Goal: Use online tool/utility: Utilize a website feature to perform a specific function

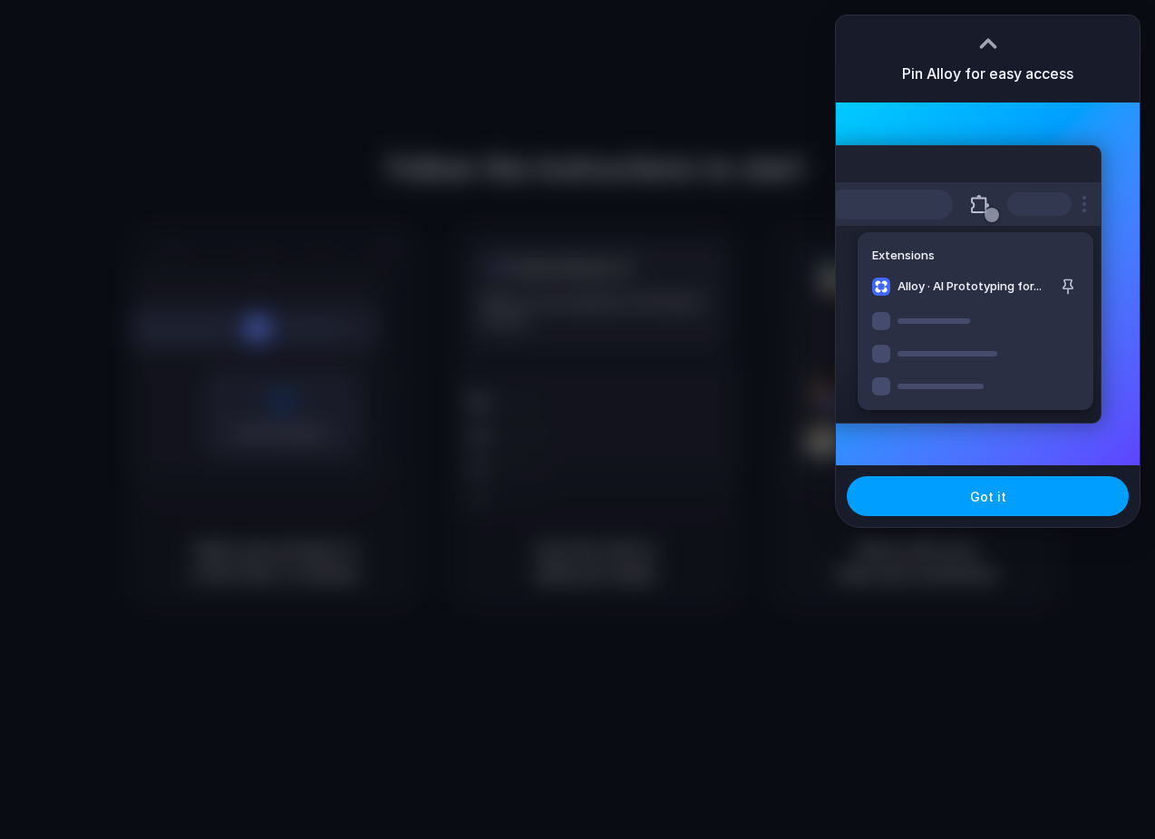
click at [970, 486] on button "Got it" at bounding box center [988, 496] width 282 height 40
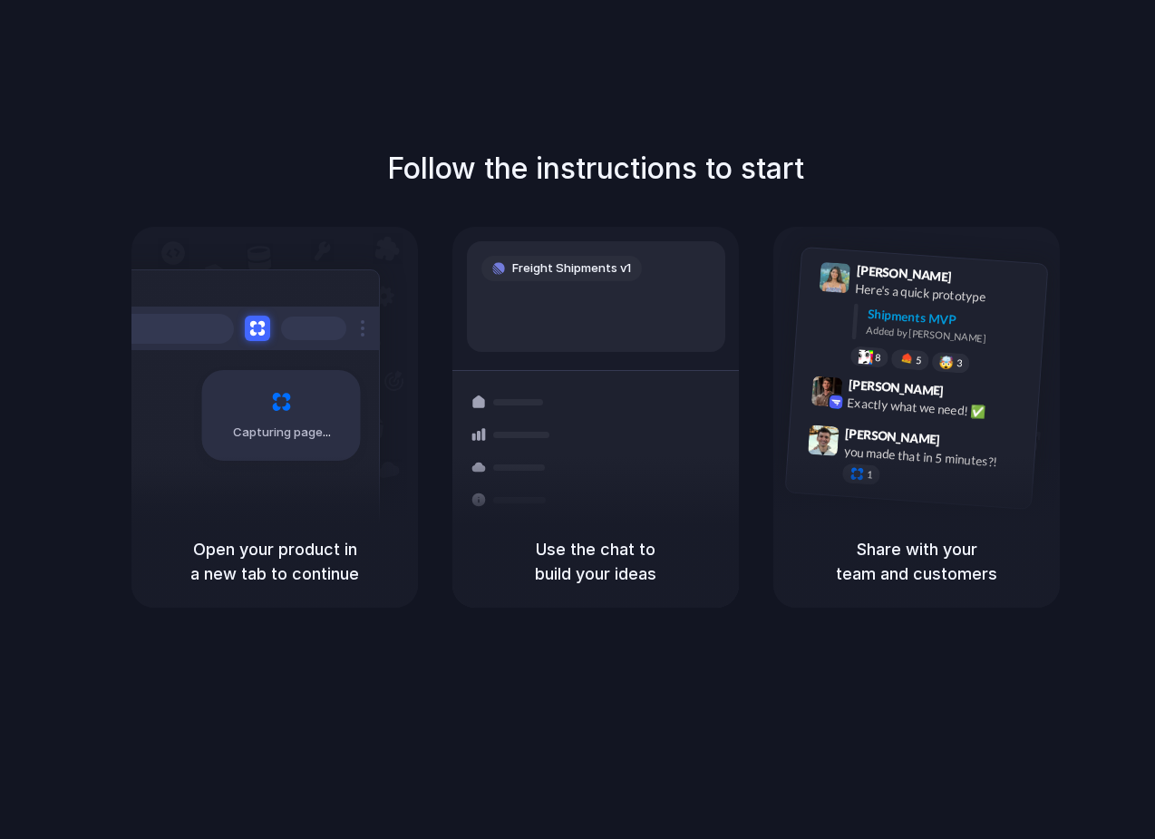
click at [195, 54] on div "Follow the instructions to start Capturing page Open your product in a new tab …" at bounding box center [595, 437] width 1191 height 875
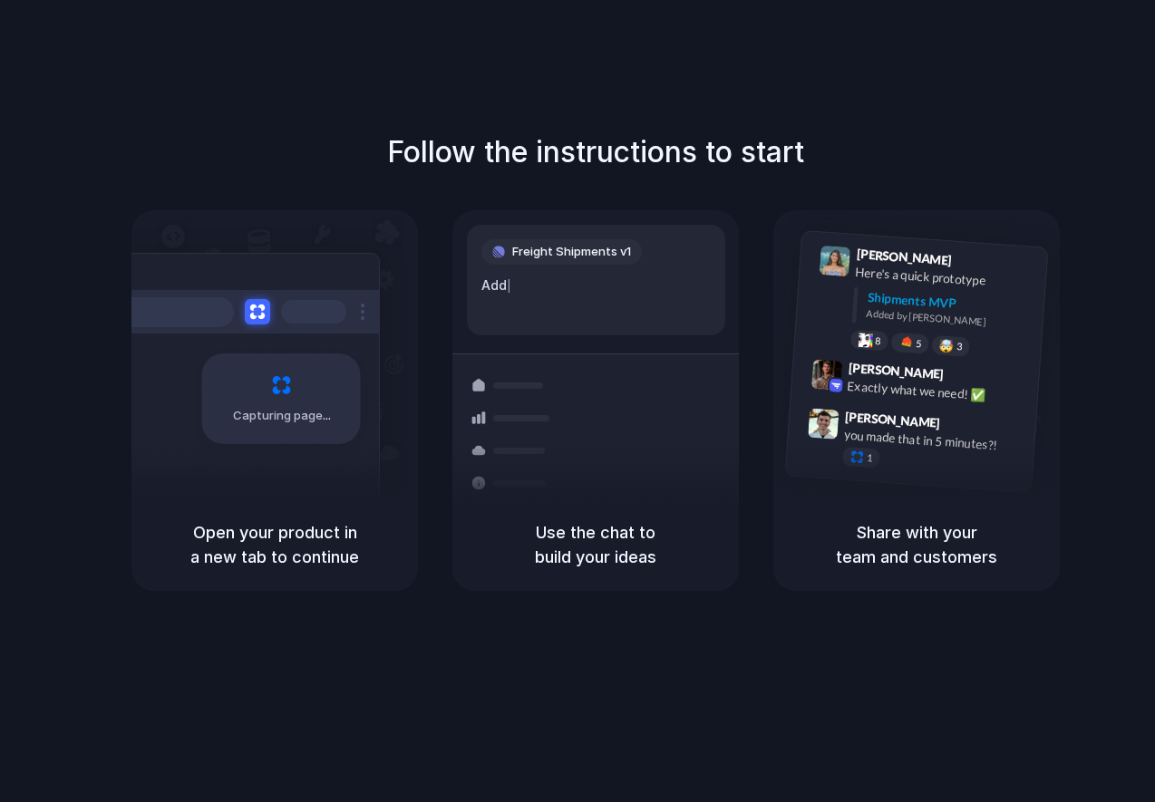
click at [175, 75] on div "Follow the instructions to start Capturing page Open your product in a new tab …" at bounding box center [595, 419] width 1191 height 839
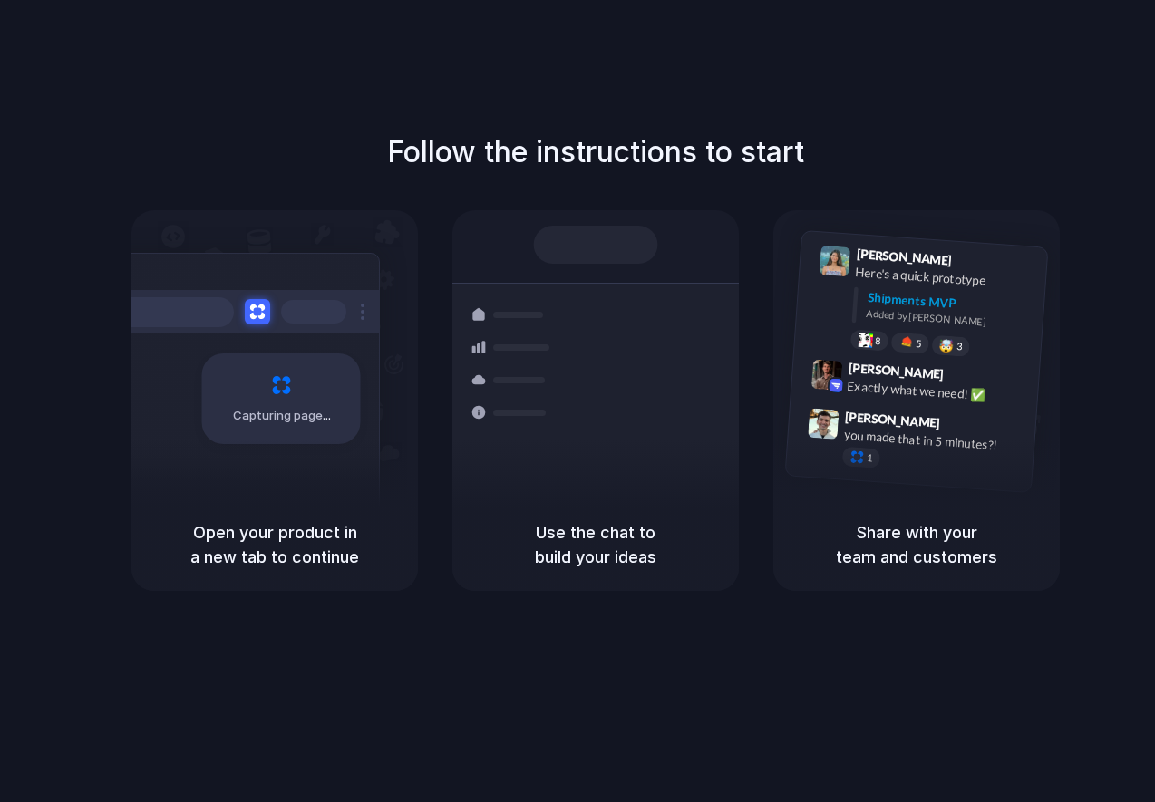
click at [303, 17] on div "Follow the instructions to start Capturing page Open your product in a new tab …" at bounding box center [595, 419] width 1191 height 839
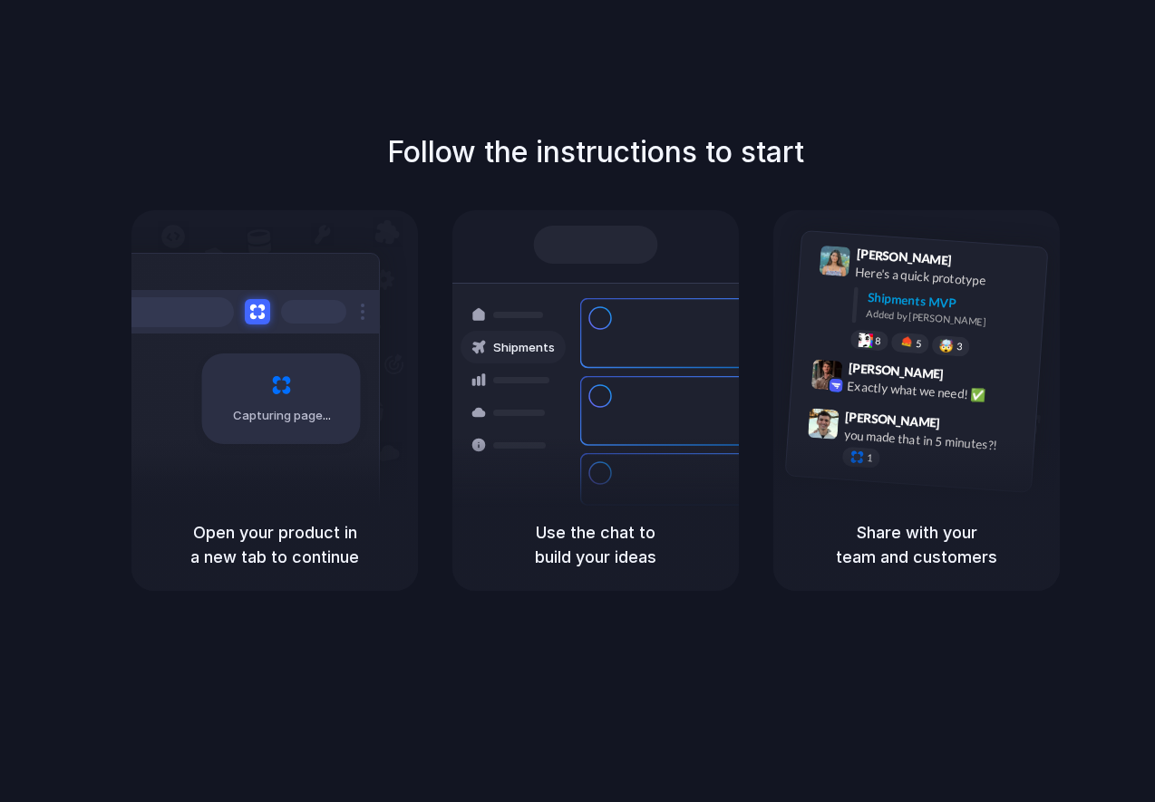
click at [578, 402] on div at bounding box center [578, 402] width 0 height 0
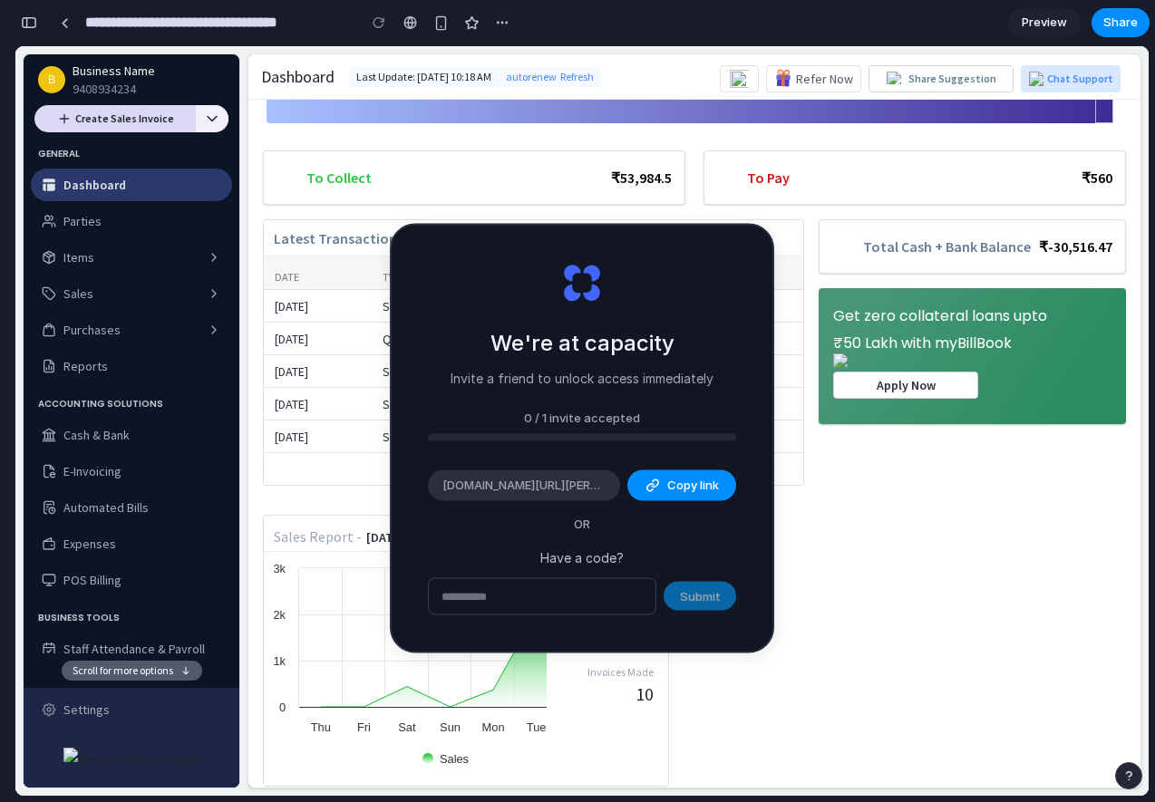
drag, startPoint x: 631, startPoint y: 401, endPoint x: 621, endPoint y: 313, distance: 88.5
click at [621, 313] on div "We're at capacity Invite a friend to unlock access immediately 0 / 1 invite acc…" at bounding box center [582, 439] width 381 height 426
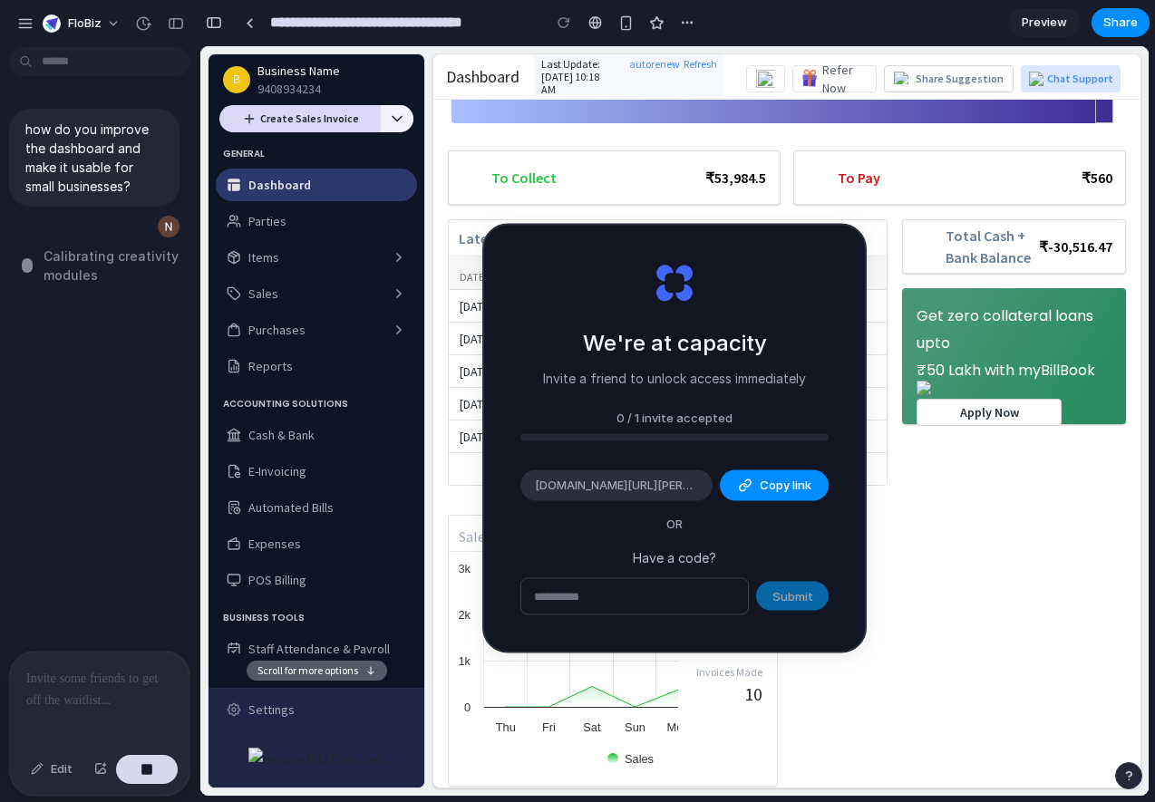
type input "**********"
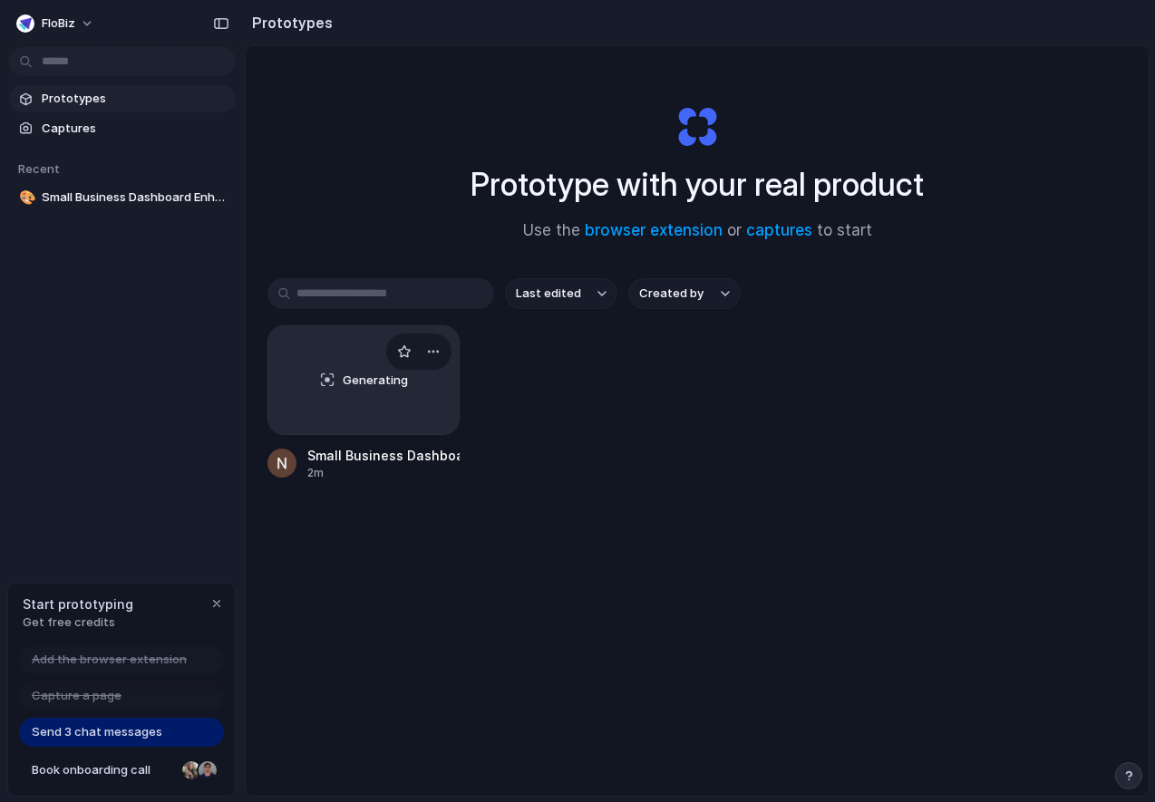
click at [366, 426] on div "Generating" at bounding box center [363, 380] width 190 height 108
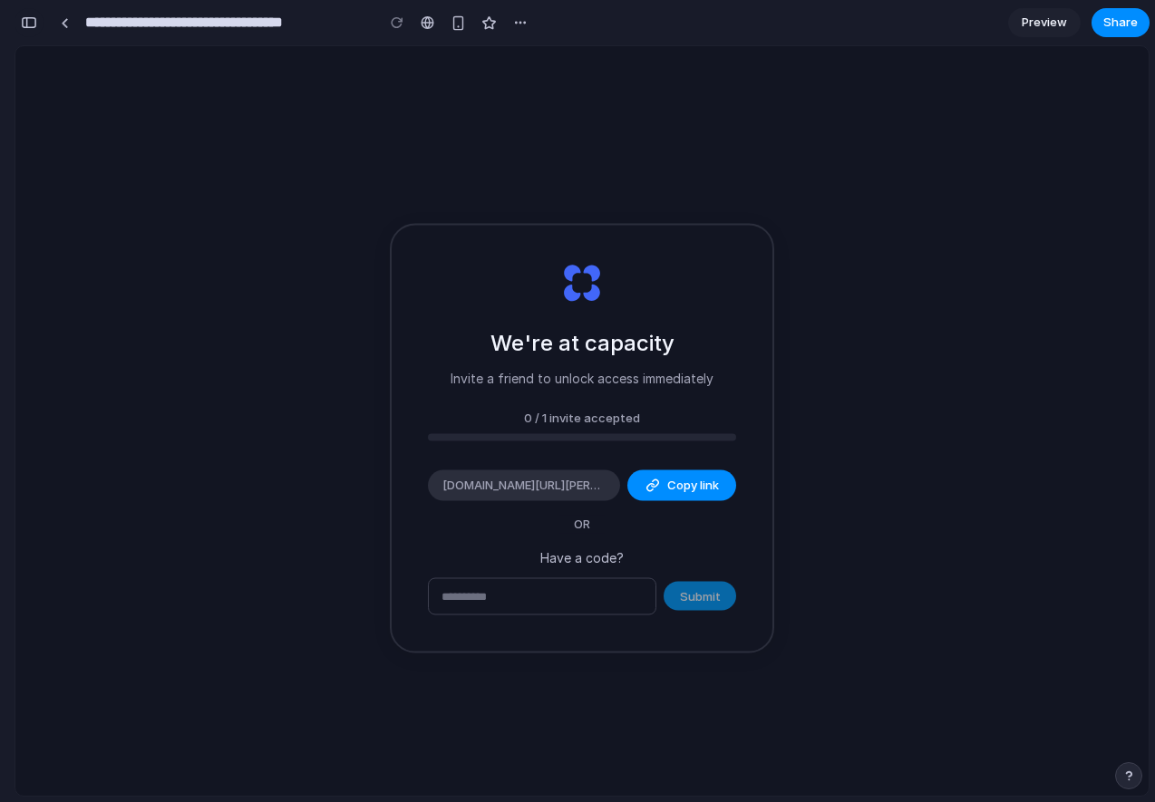
click at [27, 17] on div "button" at bounding box center [29, 22] width 16 height 13
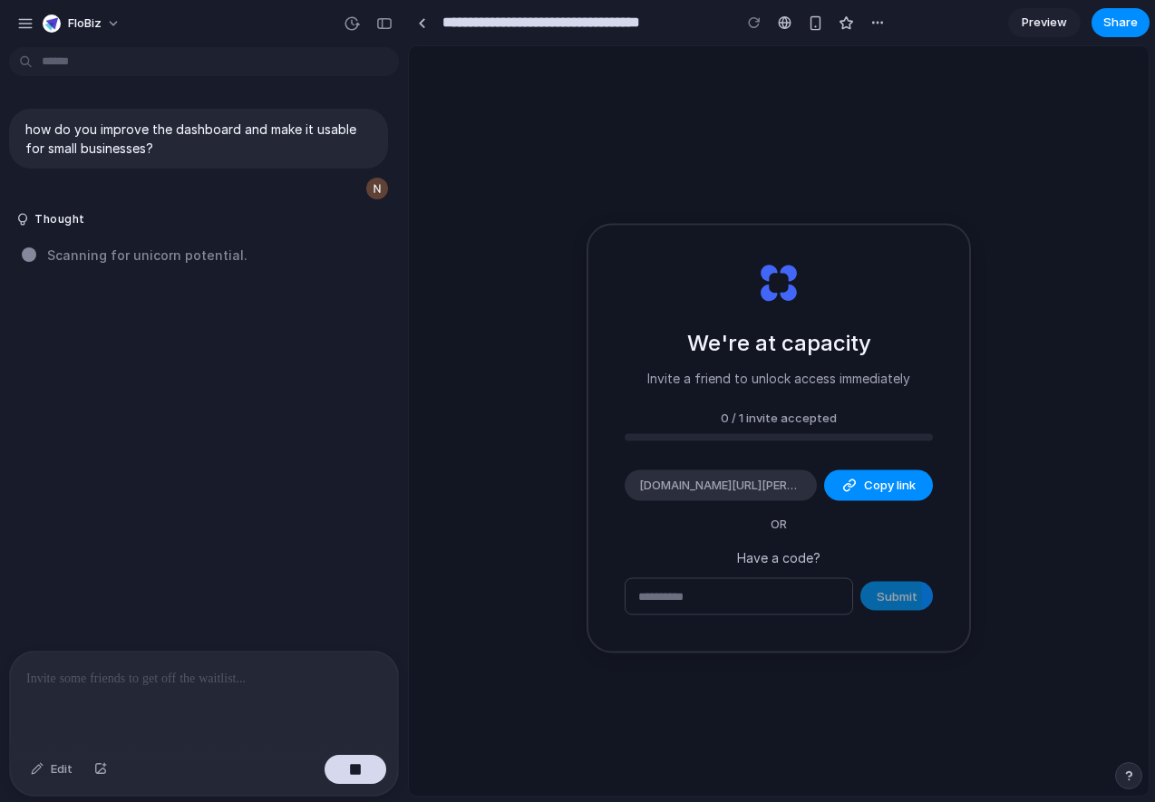
click at [97, 257] on span "Scanning for unicorn potential ." at bounding box center [147, 255] width 200 height 19
click at [97, 257] on span "Scanning for unicorn potential .." at bounding box center [149, 255] width 204 height 19
click at [44, 217] on button "Thought" at bounding box center [167, 219] width 303 height 15
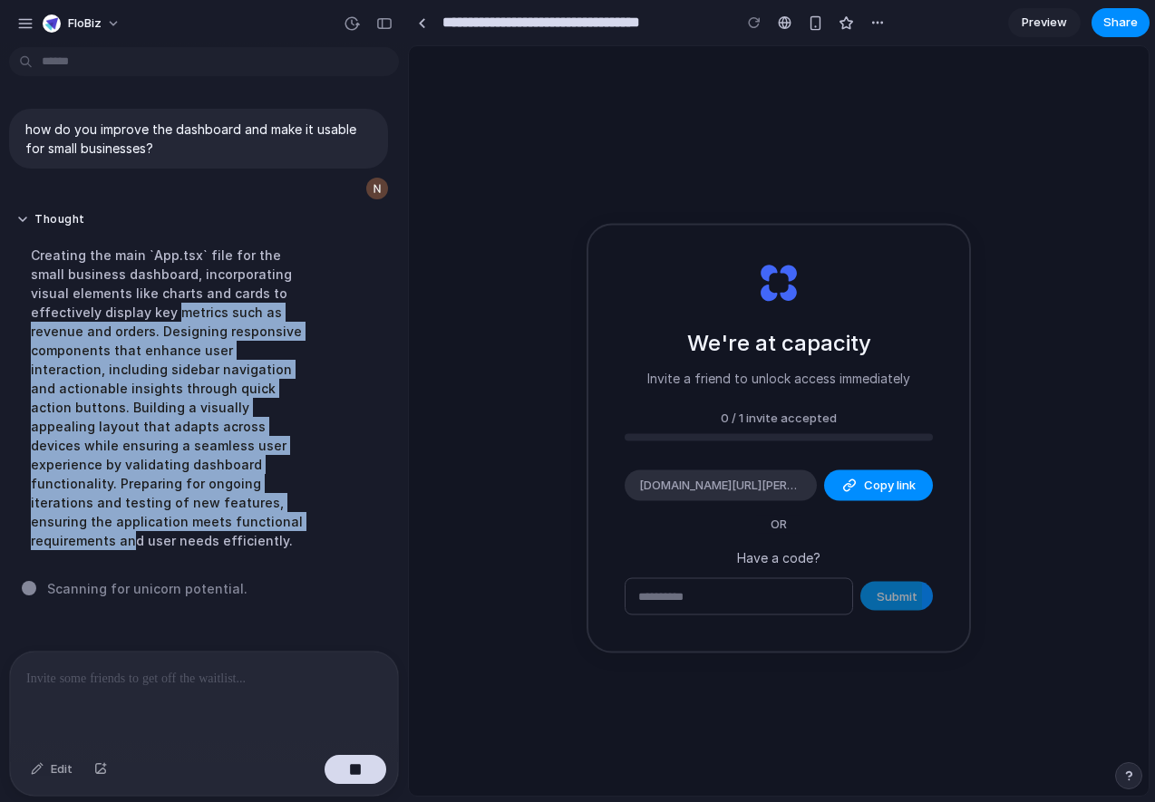
drag, startPoint x: 106, startPoint y: 317, endPoint x: 130, endPoint y: 529, distance: 213.5
click at [130, 529] on div "Creating the main `App.tsx` file for the small business dashboard, incorporatin…" at bounding box center [167, 398] width 303 height 326
drag, startPoint x: 130, startPoint y: 529, endPoint x: 130, endPoint y: 301, distance: 228.5
click at [130, 301] on div "Creating the main `App.tsx` file for the small business dashboard, incorporatin…" at bounding box center [167, 398] width 303 height 326
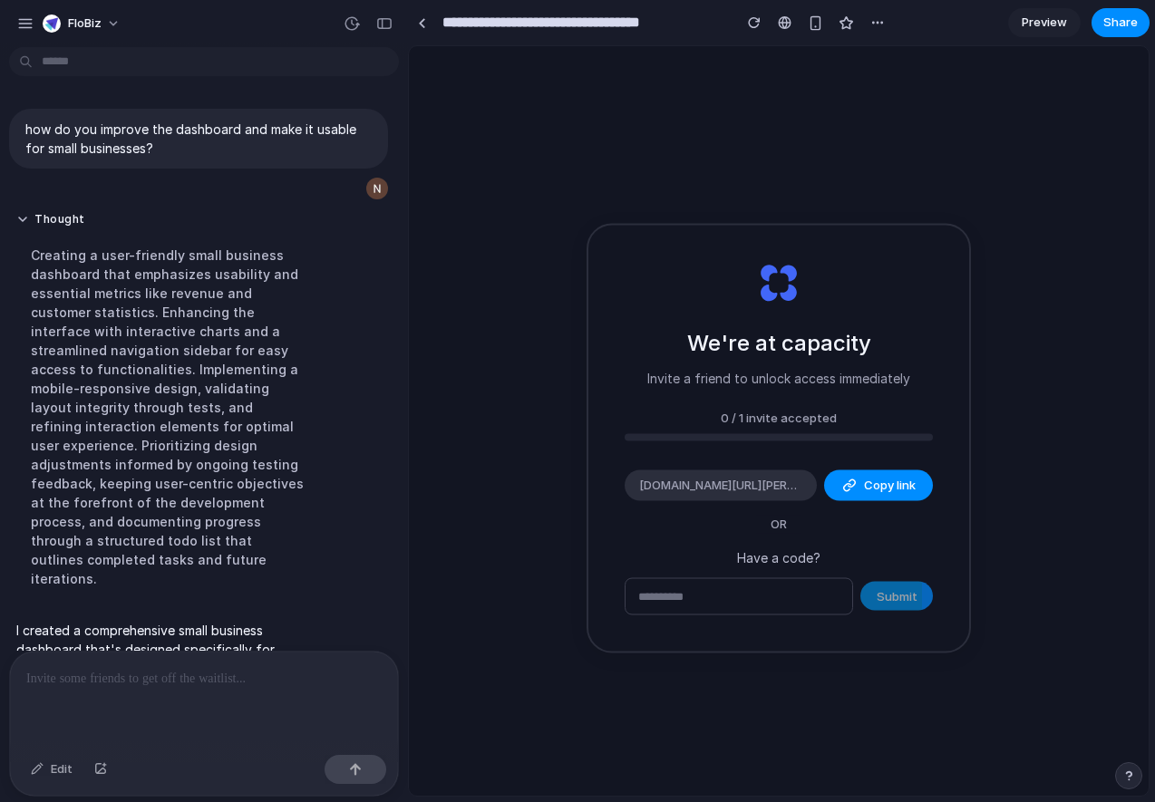
click at [1054, 21] on span "Preview" at bounding box center [1044, 23] width 45 height 18
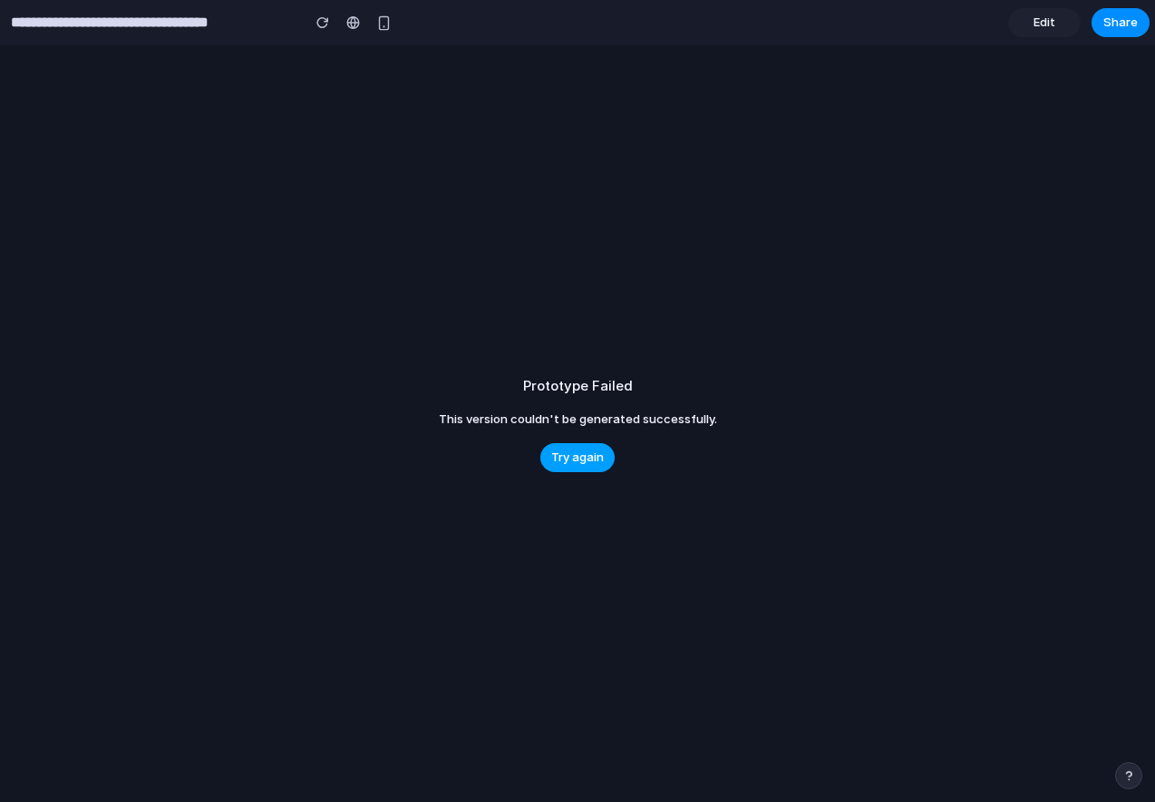
click at [559, 447] on button "Try again" at bounding box center [577, 457] width 74 height 29
click at [596, 467] on button "Try again" at bounding box center [577, 457] width 74 height 29
